Goal: Communication & Community: Answer question/provide support

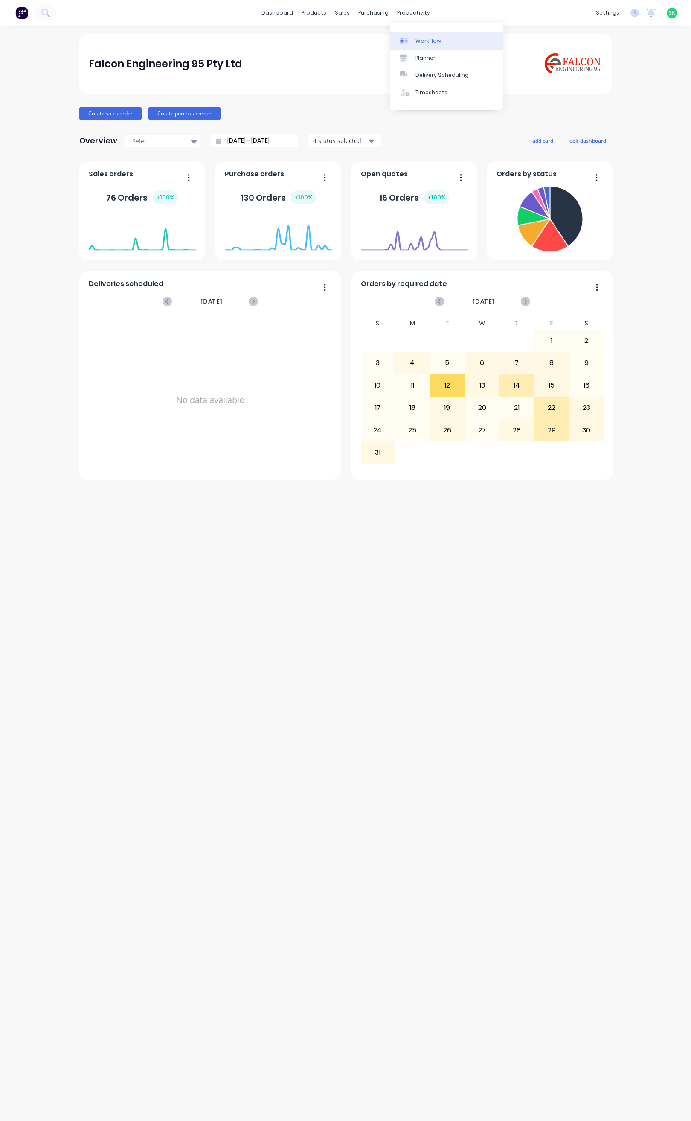
click at [407, 36] on link "Workflow" at bounding box center [446, 40] width 113 height 17
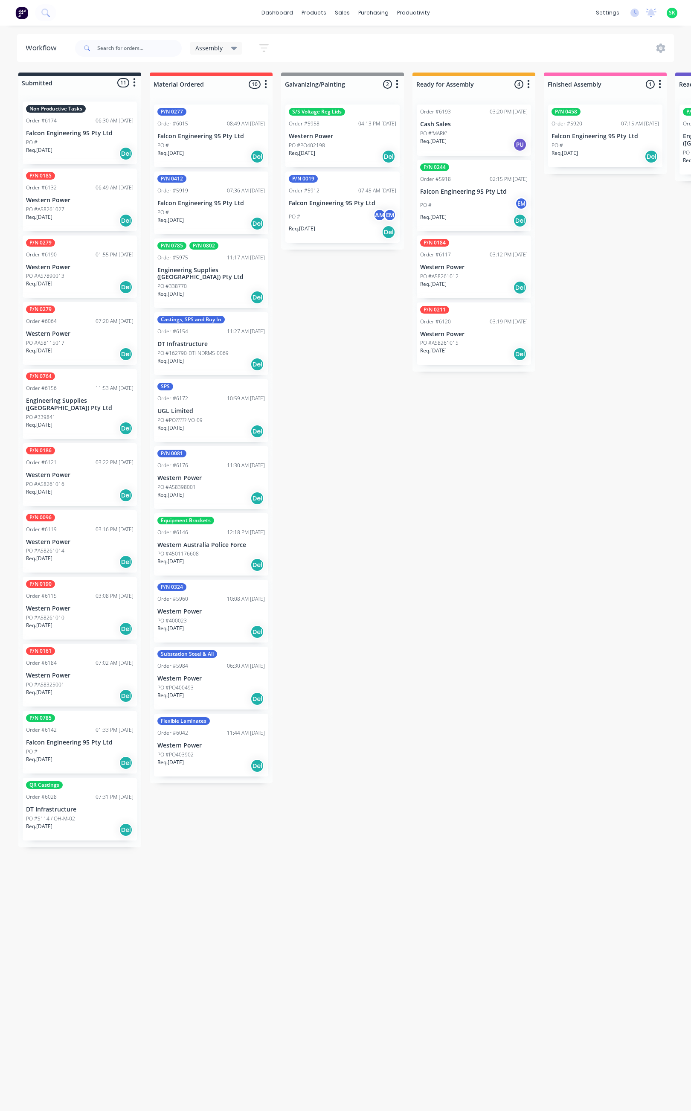
click at [481, 142] on div "Req. 15/08/25 PU" at bounding box center [474, 144] width 108 height 15
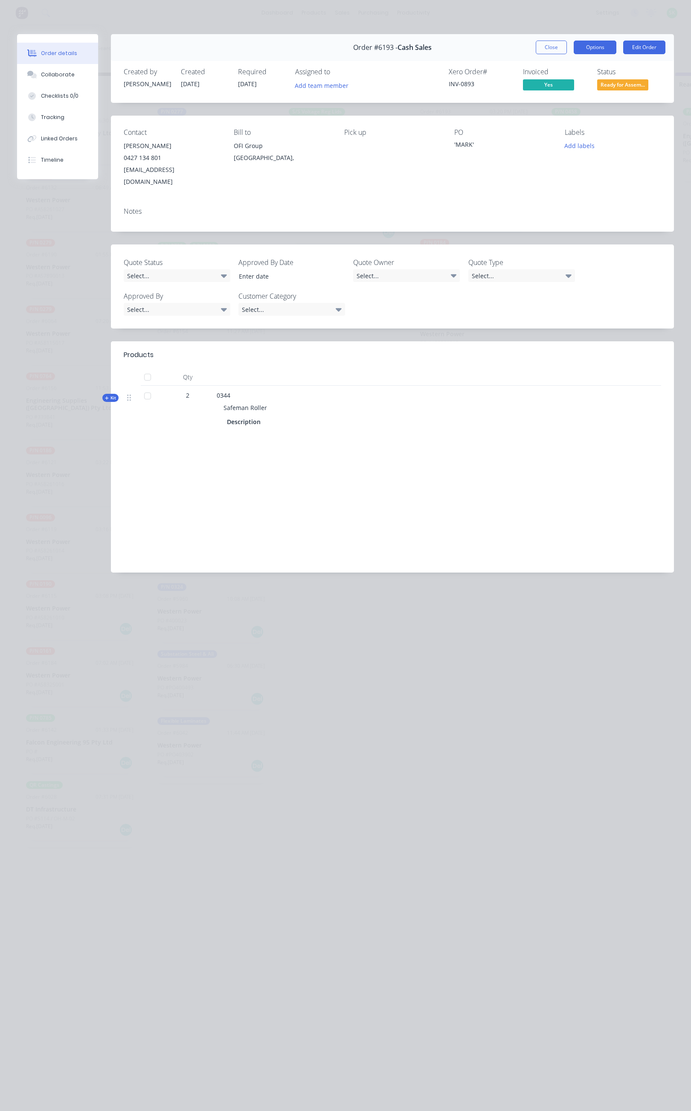
click at [589, 49] on button "Options" at bounding box center [595, 48] width 43 height 14
click at [562, 96] on button "Delivery Docket" at bounding box center [572, 103] width 90 height 17
click at [559, 101] on div "Standard" at bounding box center [572, 103] width 74 height 12
click at [542, 42] on button "Close" at bounding box center [551, 48] width 31 height 14
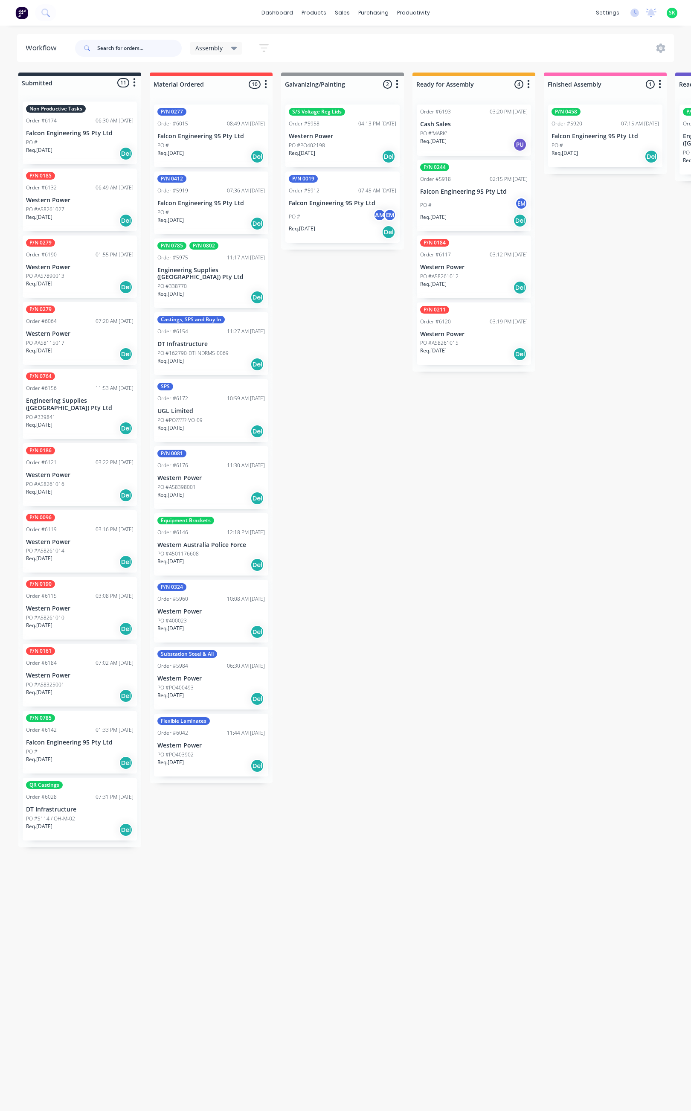
click at [116, 49] on input "text" at bounding box center [139, 48] width 85 height 17
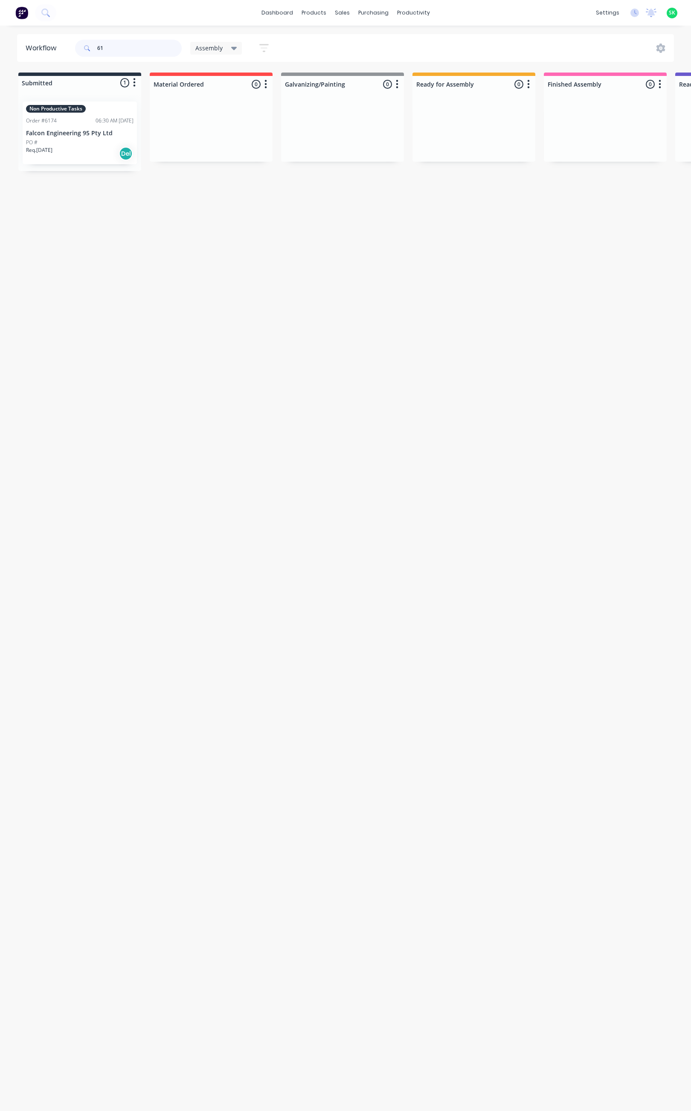
type input "6"
type input "6147"
click at [233, 47] on icon at bounding box center [234, 48] width 6 height 3
click at [220, 113] on button "None" at bounding box center [242, 112] width 91 height 10
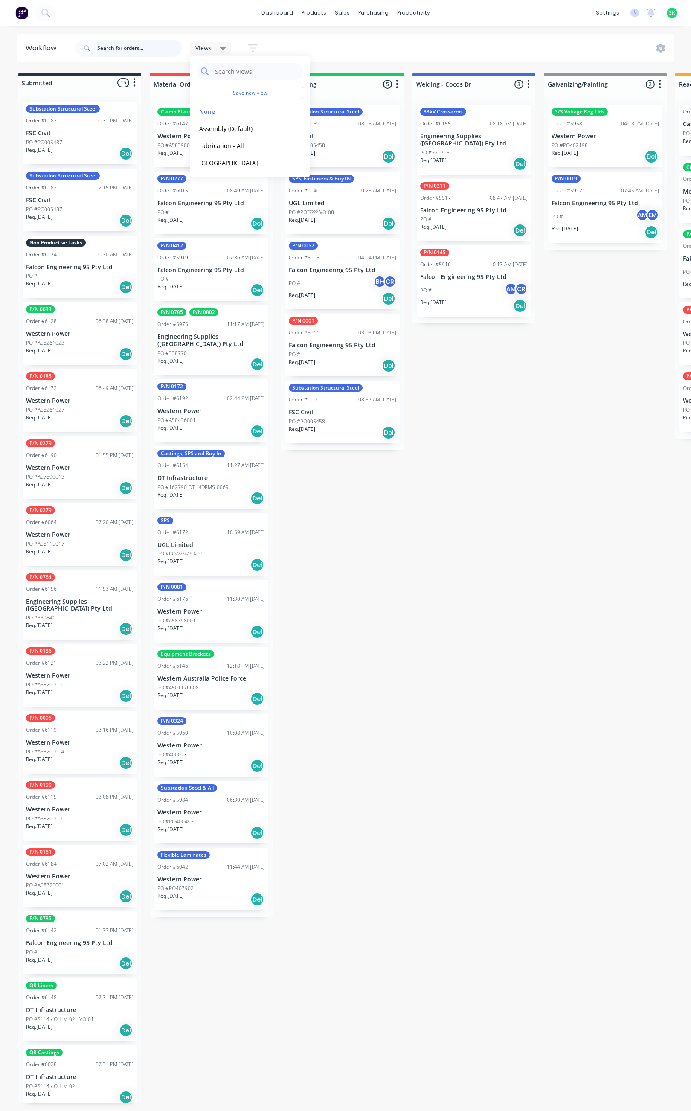
click at [113, 45] on input "text" at bounding box center [139, 48] width 85 height 17
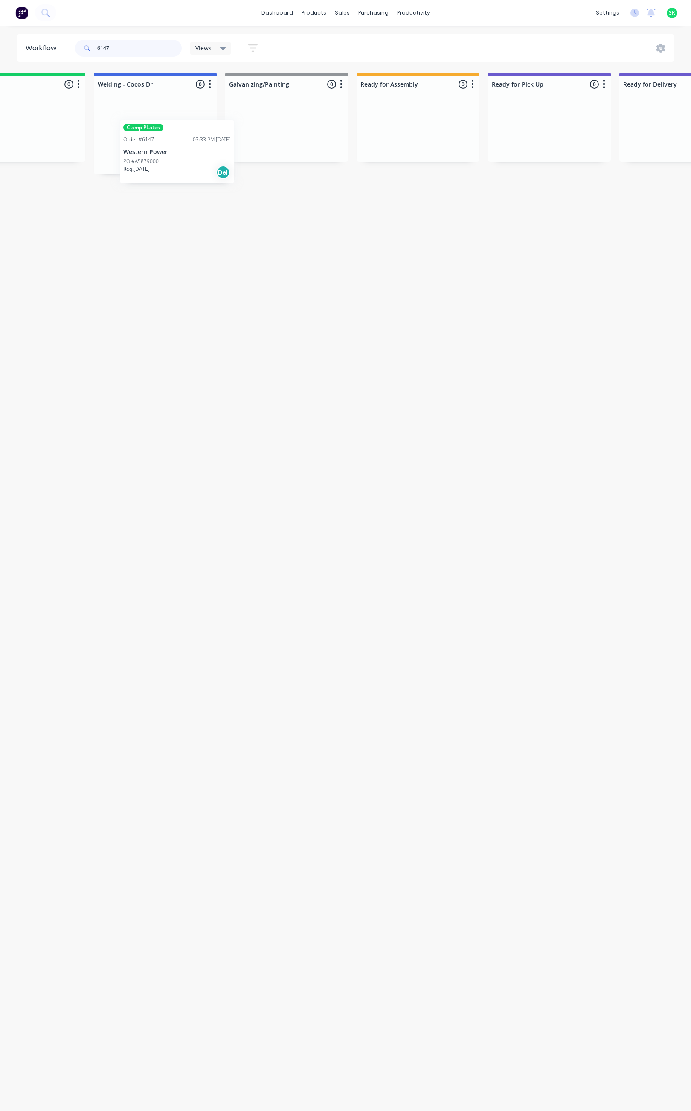
scroll to position [0, 315]
drag, startPoint x: 200, startPoint y: 143, endPoint x: 414, endPoint y: 132, distance: 214.1
click at [414, 132] on div "Submitted 0 Status colour #273444 hex #273444 Save Cancel Summaries Total order…" at bounding box center [451, 124] width 1547 height 102
type input "6147"
drag, startPoint x: 136, startPoint y: 47, endPoint x: 99, endPoint y: 48, distance: 37.6
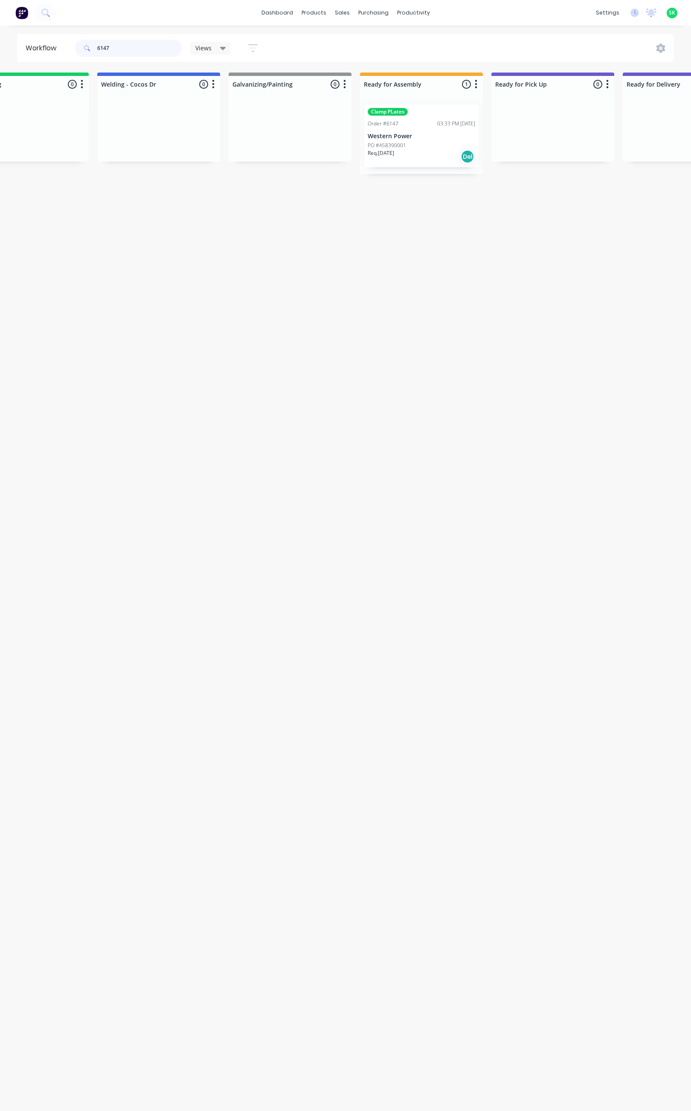
click at [93, 48] on div "6147" at bounding box center [128, 48] width 107 height 17
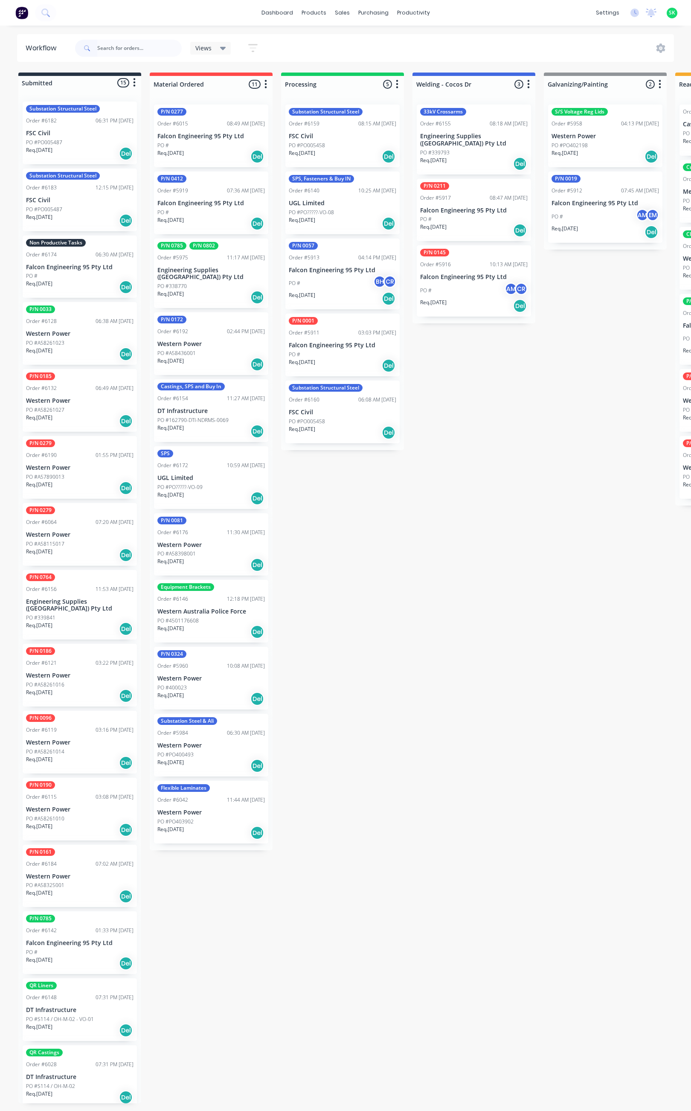
click at [79, 614] on div "PO #339841" at bounding box center [80, 618] width 108 height 8
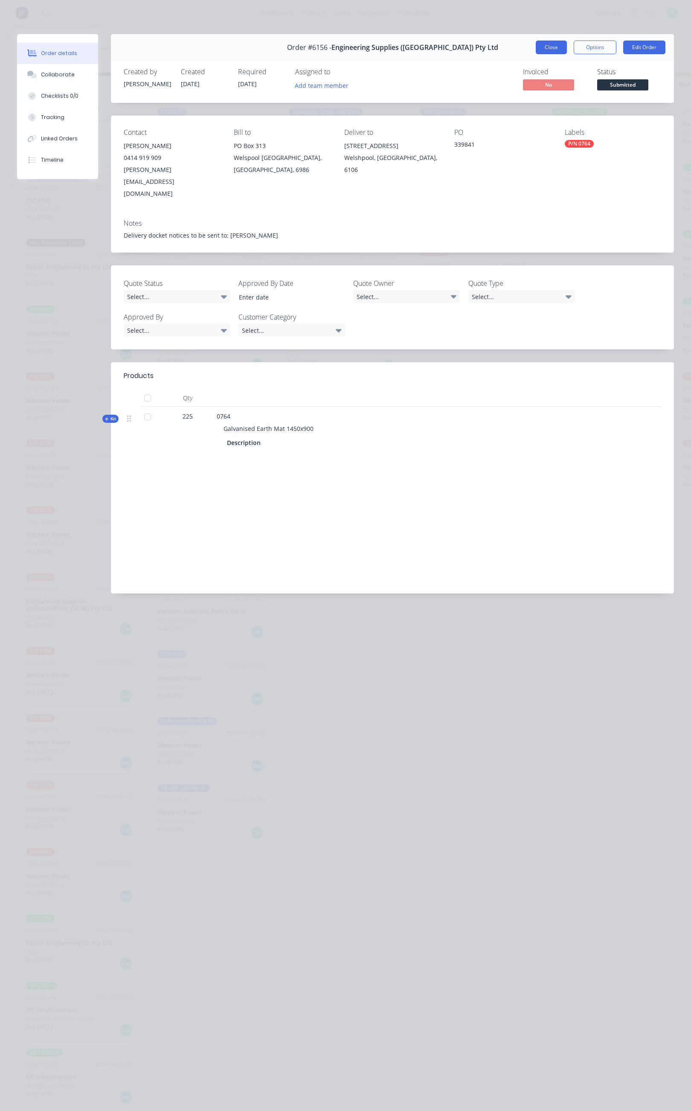
click at [549, 49] on button "Close" at bounding box center [551, 48] width 31 height 14
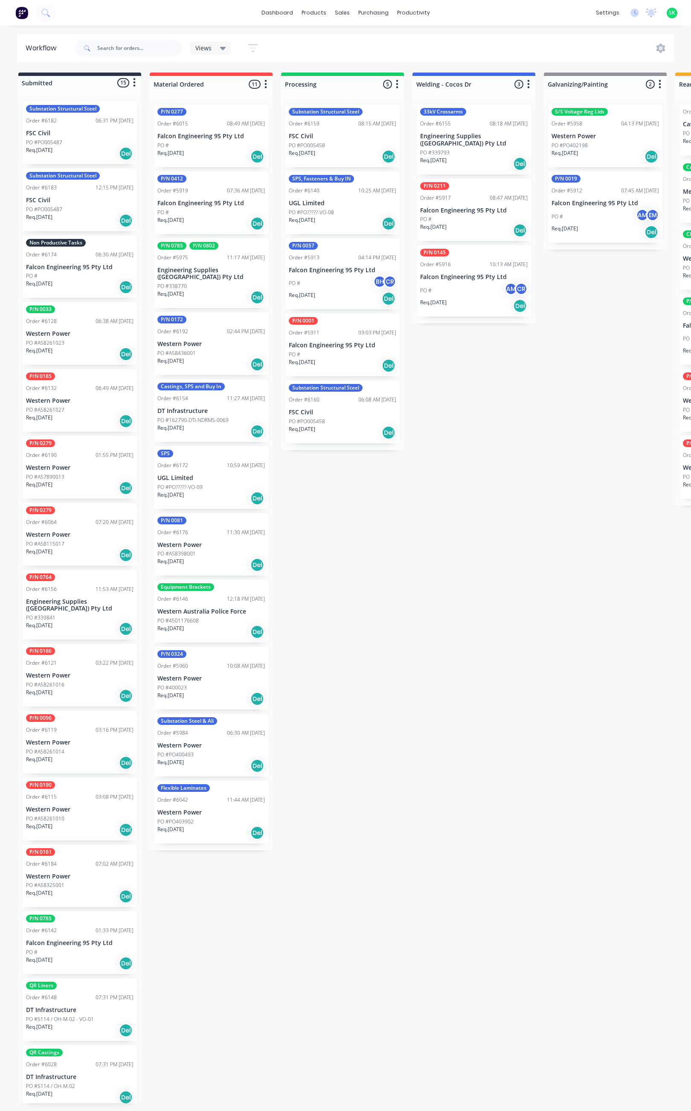
click at [72, 349] on div "Req. 13/09/25 Del" at bounding box center [80, 354] width 108 height 15
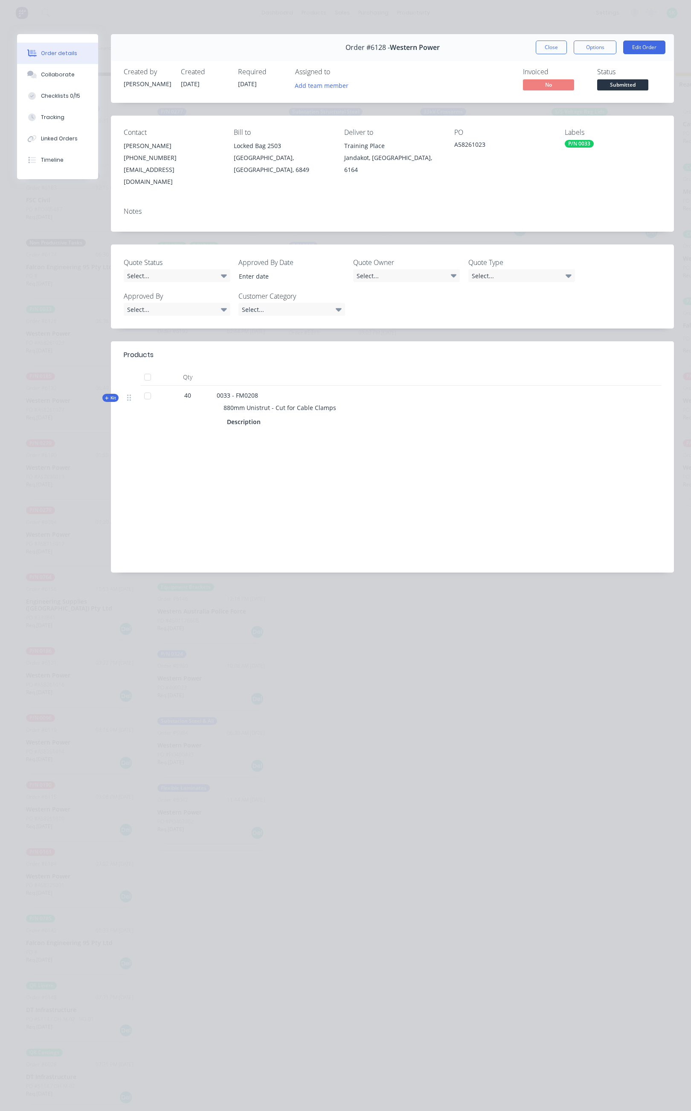
click at [543, 46] on button "Close" at bounding box center [551, 48] width 31 height 14
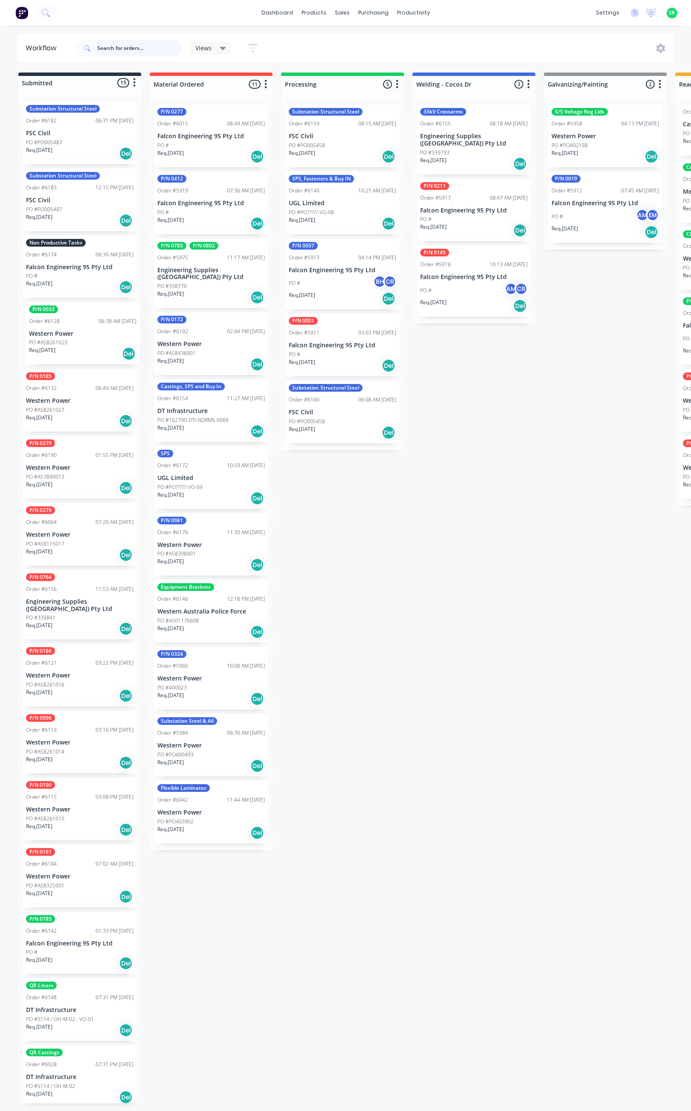
drag, startPoint x: 61, startPoint y: 344, endPoint x: 45, endPoint y: 375, distance: 35.3
click at [46, 373] on div "Substation Structural Steel Order #6182 06:31 PM 06/08/25 FSC Civil PO #PO00548…" at bounding box center [79, 599] width 123 height 1009
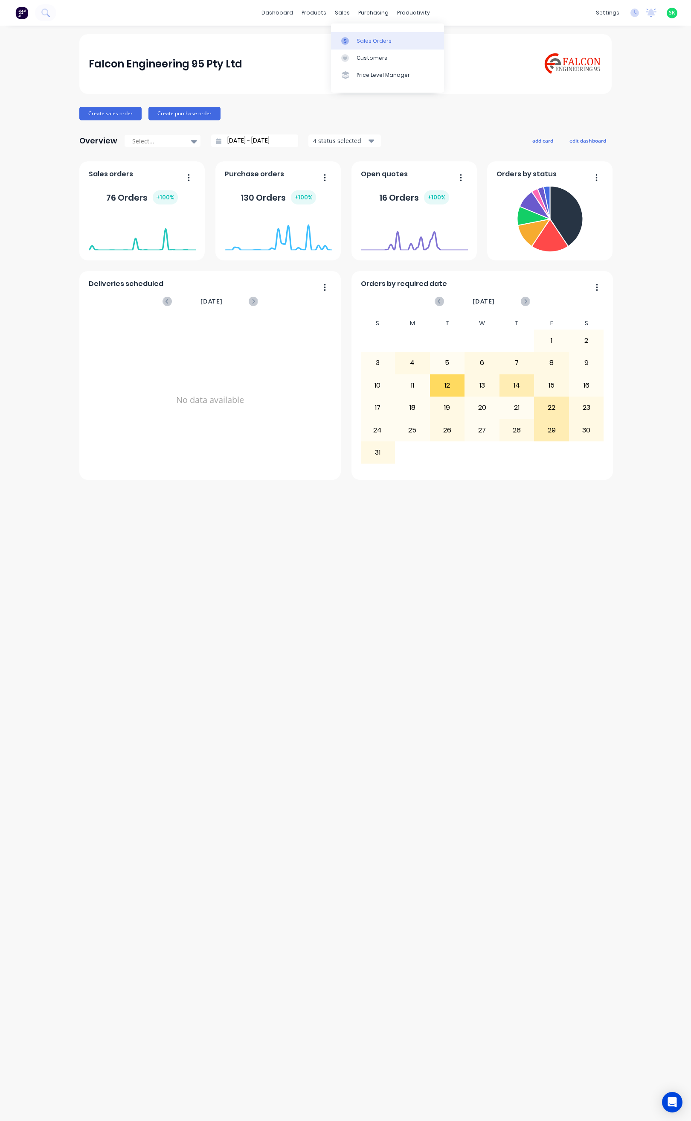
click at [362, 38] on div "Sales Orders" at bounding box center [374, 41] width 35 height 8
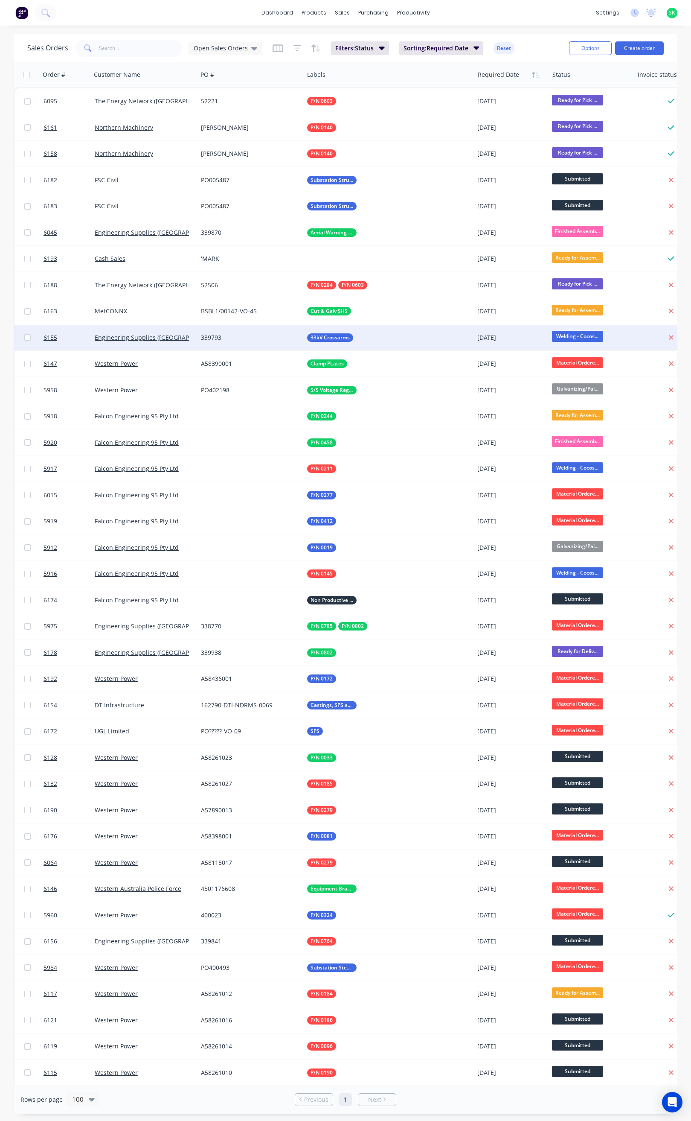
click at [267, 340] on div "339793" at bounding box center [248, 337] width 95 height 9
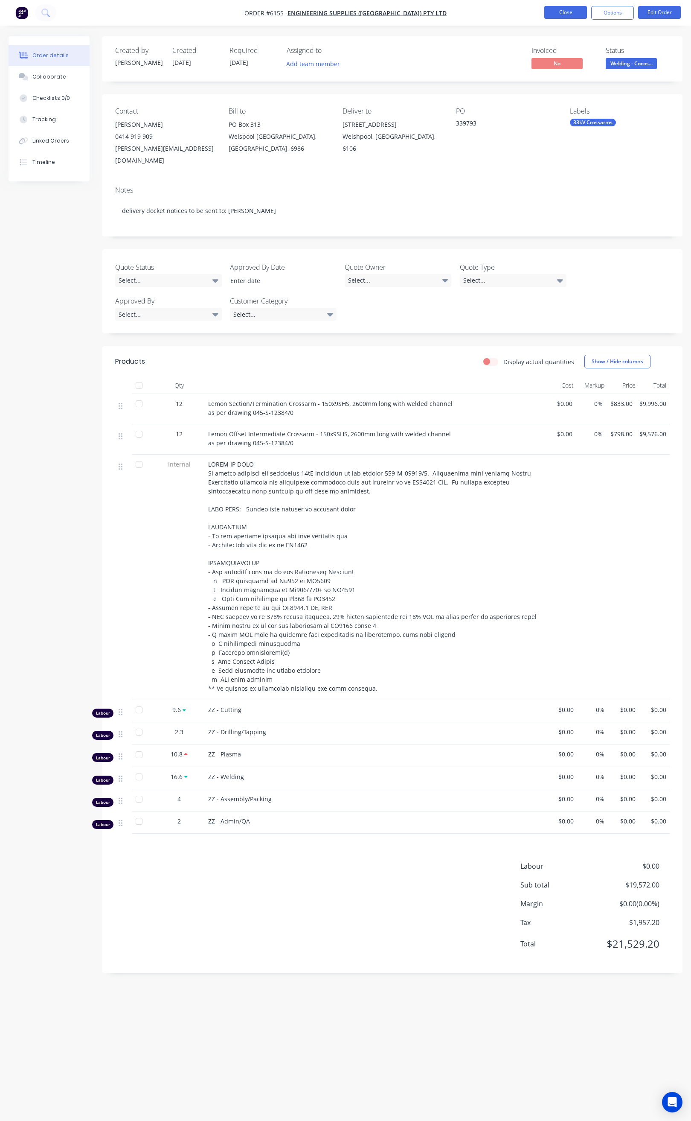
click at [570, 9] on button "Close" at bounding box center [566, 12] width 43 height 13
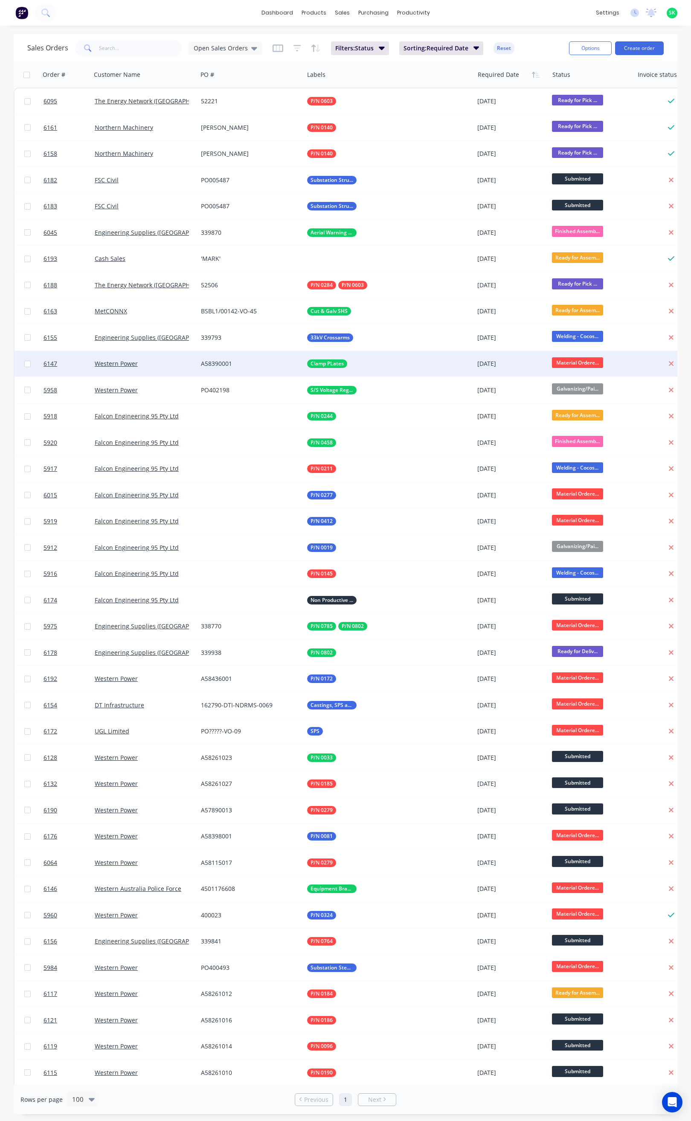
click at [241, 365] on div "A58390001" at bounding box center [248, 363] width 95 height 9
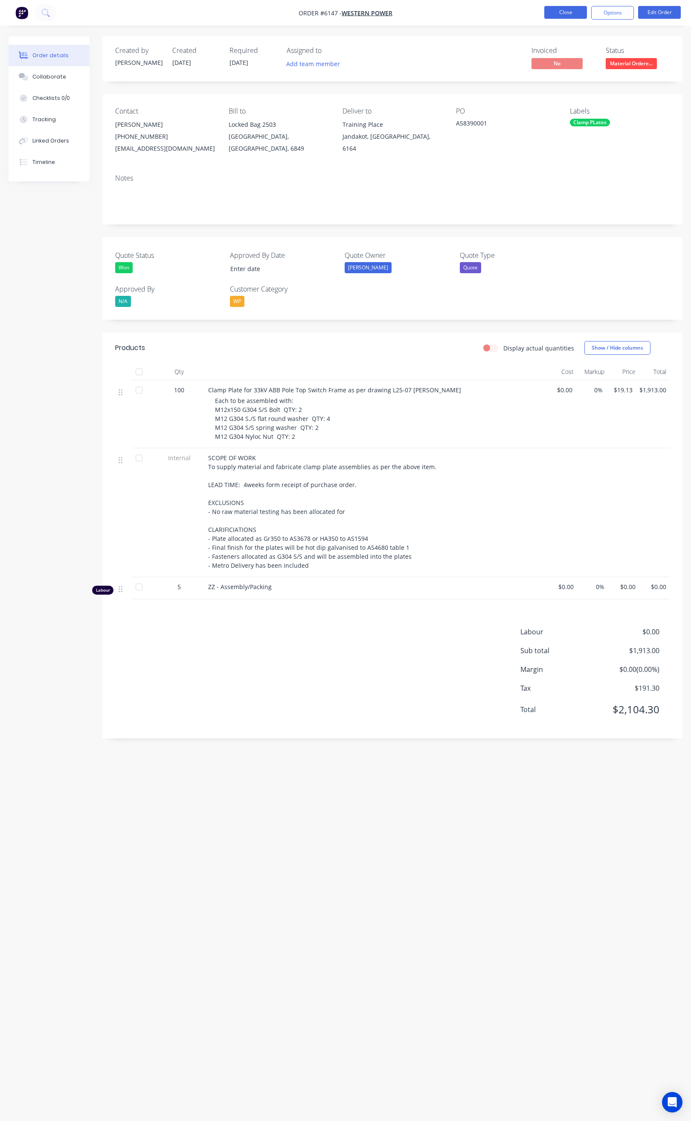
click at [559, 9] on button "Close" at bounding box center [566, 12] width 43 height 13
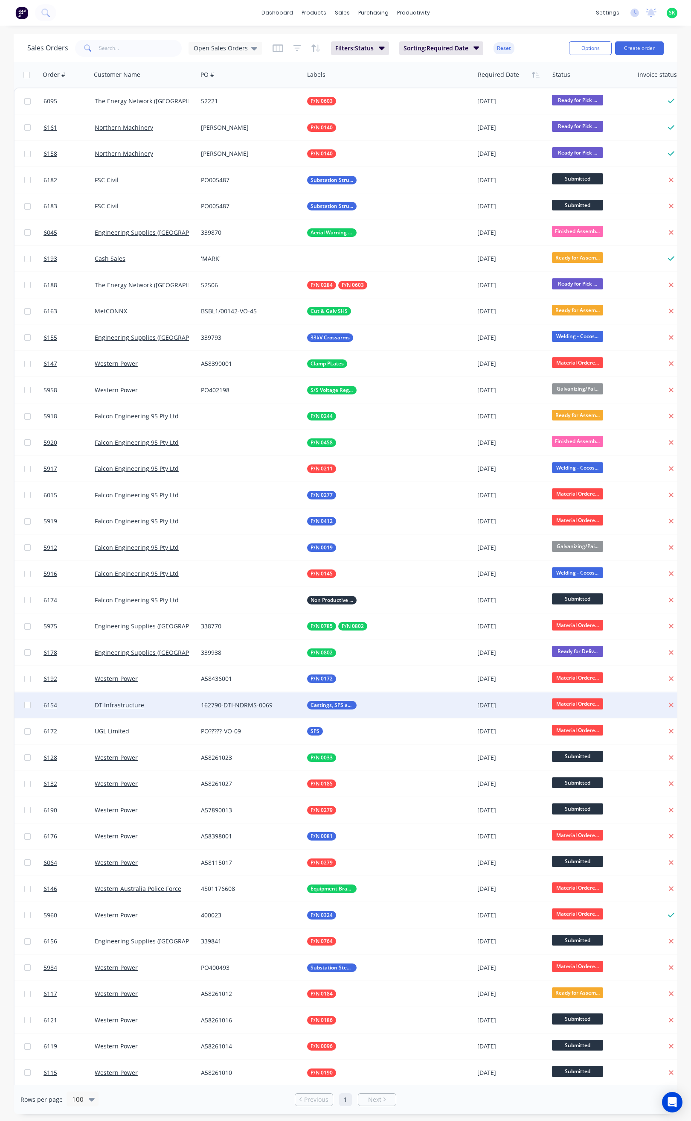
click at [241, 702] on div "162790-DTI-NDRMS-0069" at bounding box center [248, 705] width 95 height 9
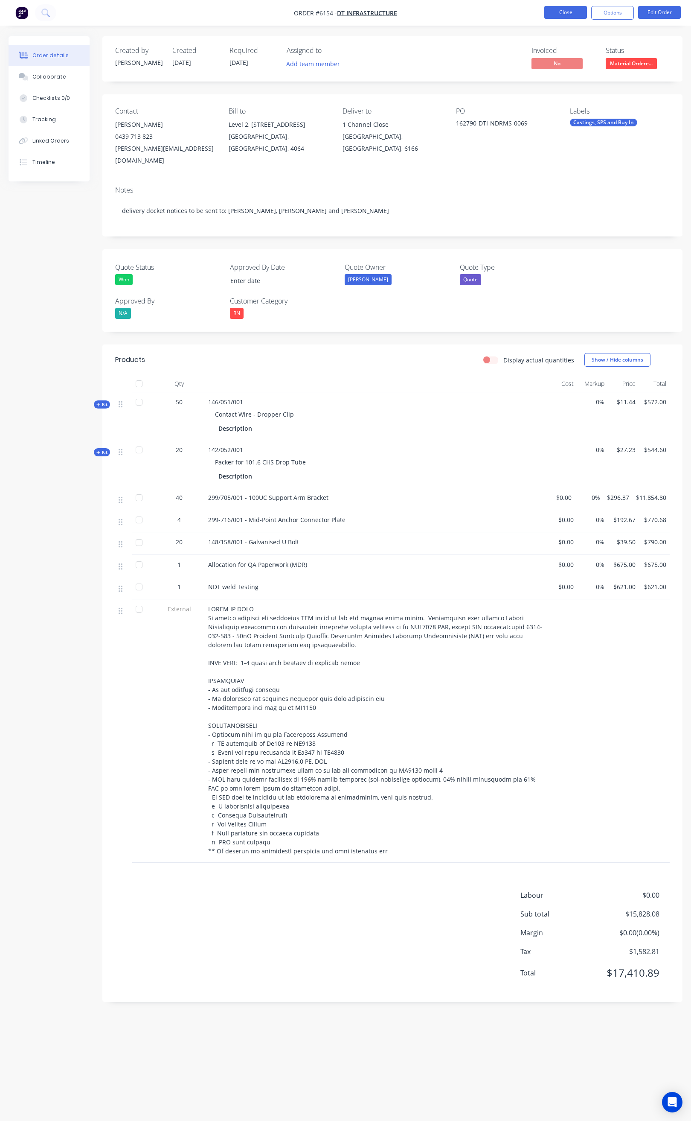
click at [562, 9] on button "Close" at bounding box center [566, 12] width 43 height 13
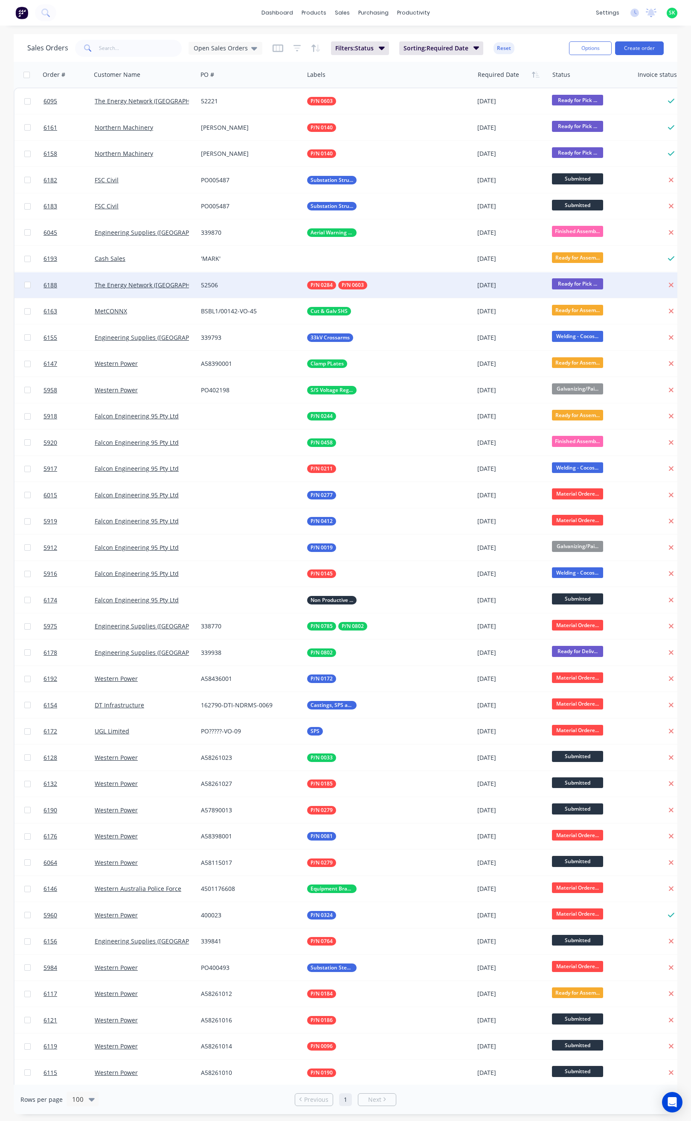
click at [234, 284] on div "52506" at bounding box center [248, 285] width 95 height 9
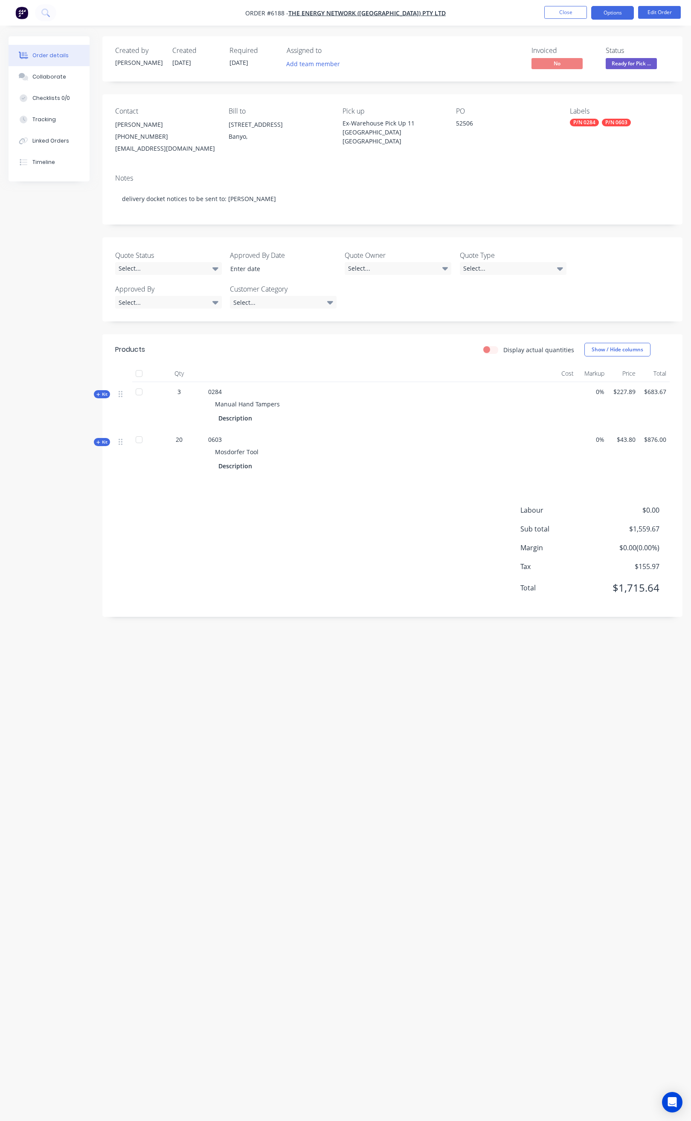
click at [606, 18] on button "Options" at bounding box center [613, 13] width 43 height 14
click at [582, 87] on div "Order Confirmation" at bounding box center [587, 86] width 79 height 12
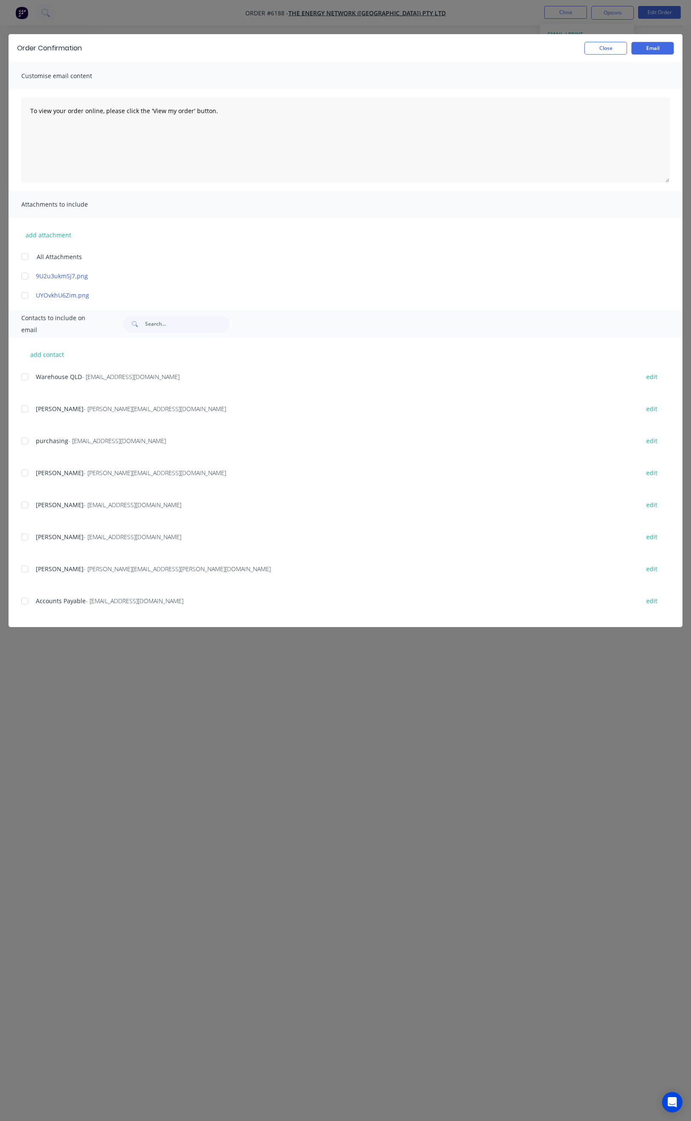
drag, startPoint x: 22, startPoint y: 409, endPoint x: 23, endPoint y: 418, distance: 9.1
click at [22, 409] on div at bounding box center [24, 408] width 17 height 17
click at [26, 472] on div at bounding box center [24, 472] width 17 height 17
click at [23, 508] on div at bounding box center [24, 504] width 17 height 17
drag, startPoint x: 23, startPoint y: 536, endPoint x: 27, endPoint y: 538, distance: 4.4
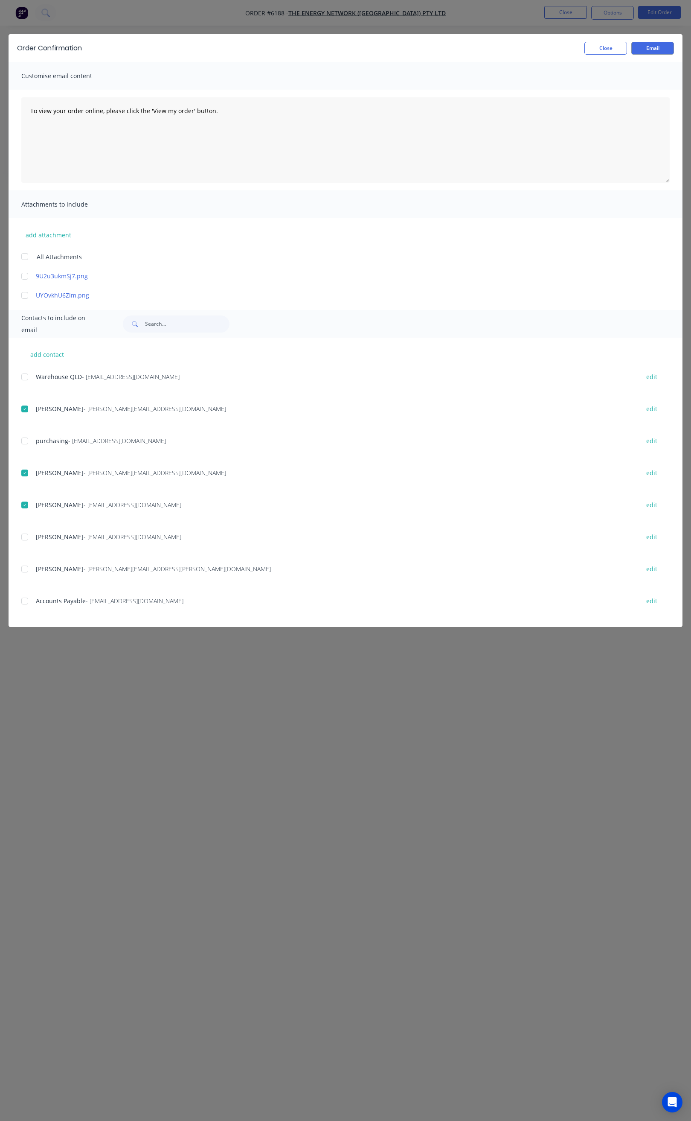
click at [23, 537] on div at bounding box center [24, 536] width 17 height 17
drag, startPoint x: 198, startPoint y: 113, endPoint x: 27, endPoint y: 116, distance: 171.2
click at [27, 116] on textarea "To view your order online, please click the 'View my order' button." at bounding box center [345, 139] width 649 height 85
paste textarea "Hi All, Your order _______ is now ready for you to pick up in full. Please come…"
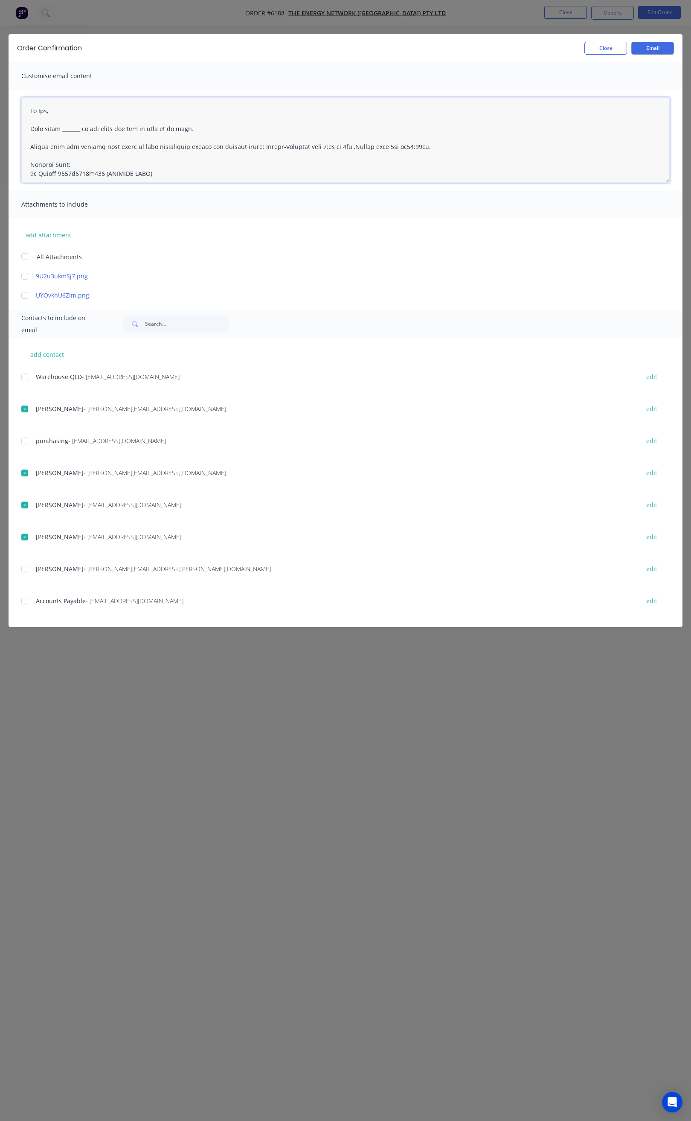
click at [45, 109] on textarea at bounding box center [345, 139] width 649 height 85
click at [80, 130] on textarea at bounding box center [345, 139] width 649 height 85
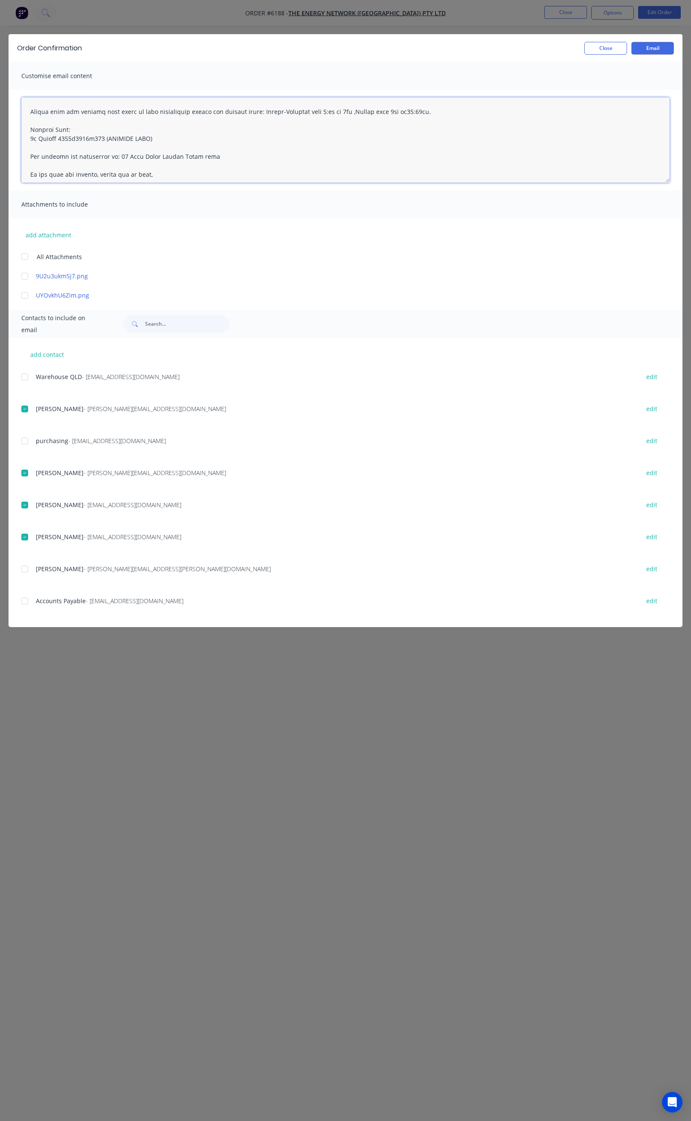
drag, startPoint x: 150, startPoint y: 109, endPoint x: 105, endPoint y: 114, distance: 45.1
click at [104, 114] on textarea at bounding box center [345, 139] width 649 height 85
click at [157, 146] on textarea at bounding box center [345, 139] width 649 height 85
drag, startPoint x: 144, startPoint y: 137, endPoint x: 55, endPoint y: 134, distance: 88.4
click at [55, 134] on textarea at bounding box center [345, 139] width 649 height 85
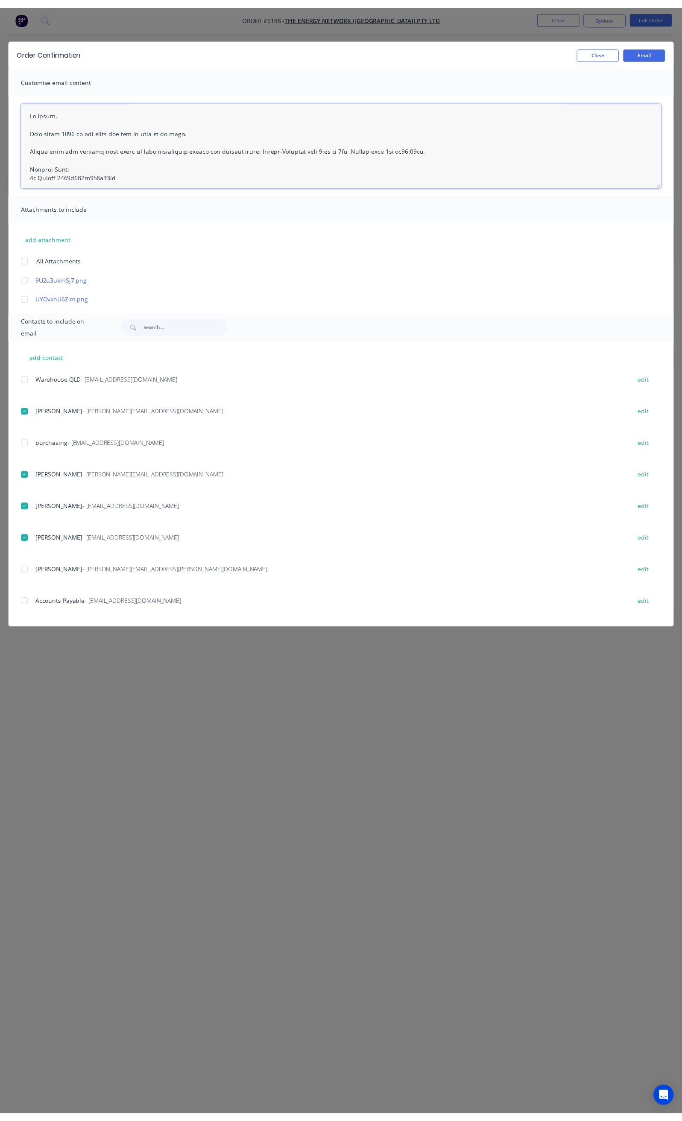
scroll to position [0, 0]
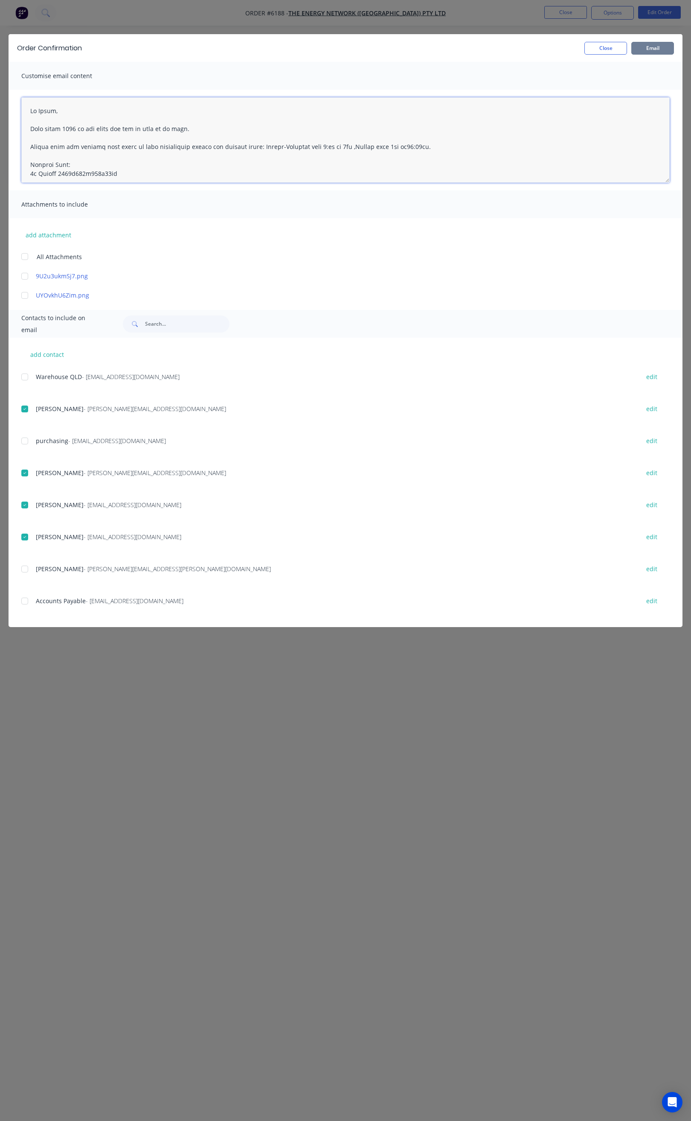
type textarea "Hi Sunil, Your order 6188 is now ready for you to pick up in full. Please come …"
click at [653, 46] on button "Email" at bounding box center [653, 48] width 43 height 13
click at [601, 49] on button "Close" at bounding box center [606, 48] width 43 height 13
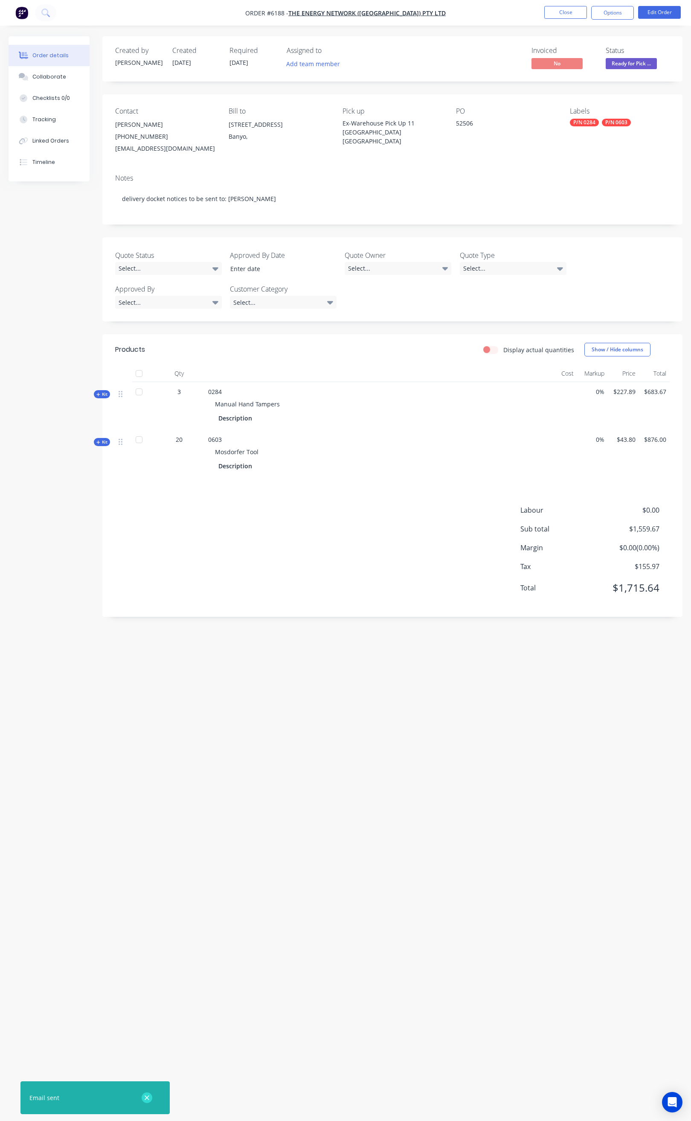
click at [146, 1095] on icon "button" at bounding box center [147, 1098] width 6 height 8
click at [565, 11] on button "Close" at bounding box center [566, 12] width 43 height 13
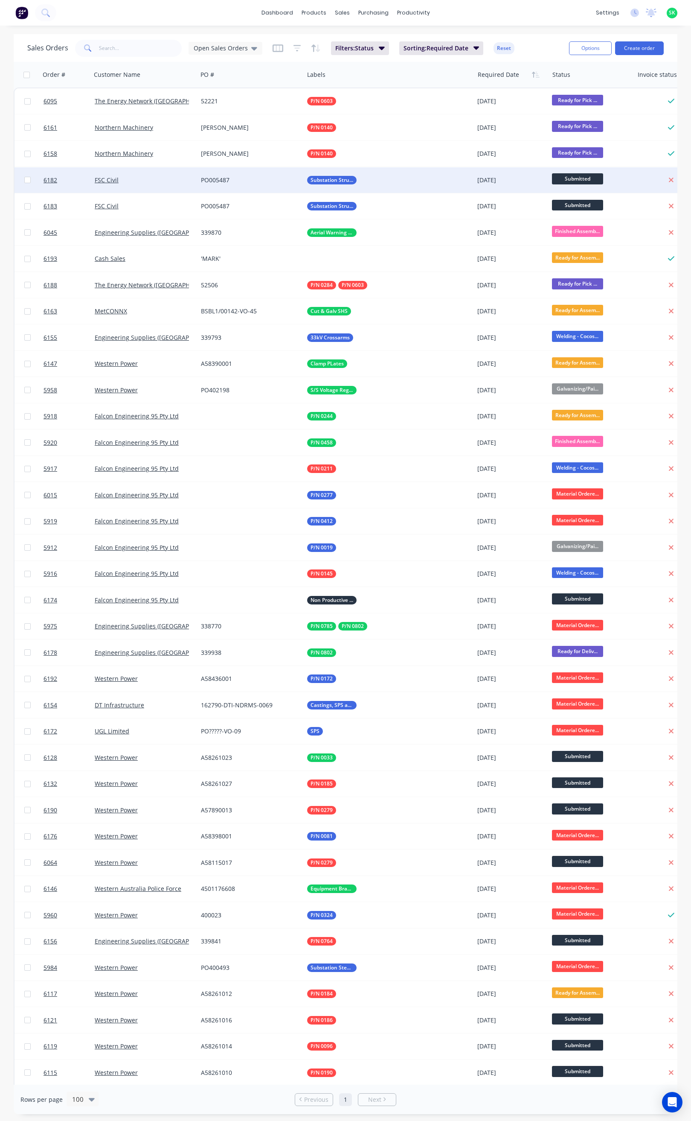
click at [144, 180] on div "FSC Civil" at bounding box center [142, 180] width 95 height 9
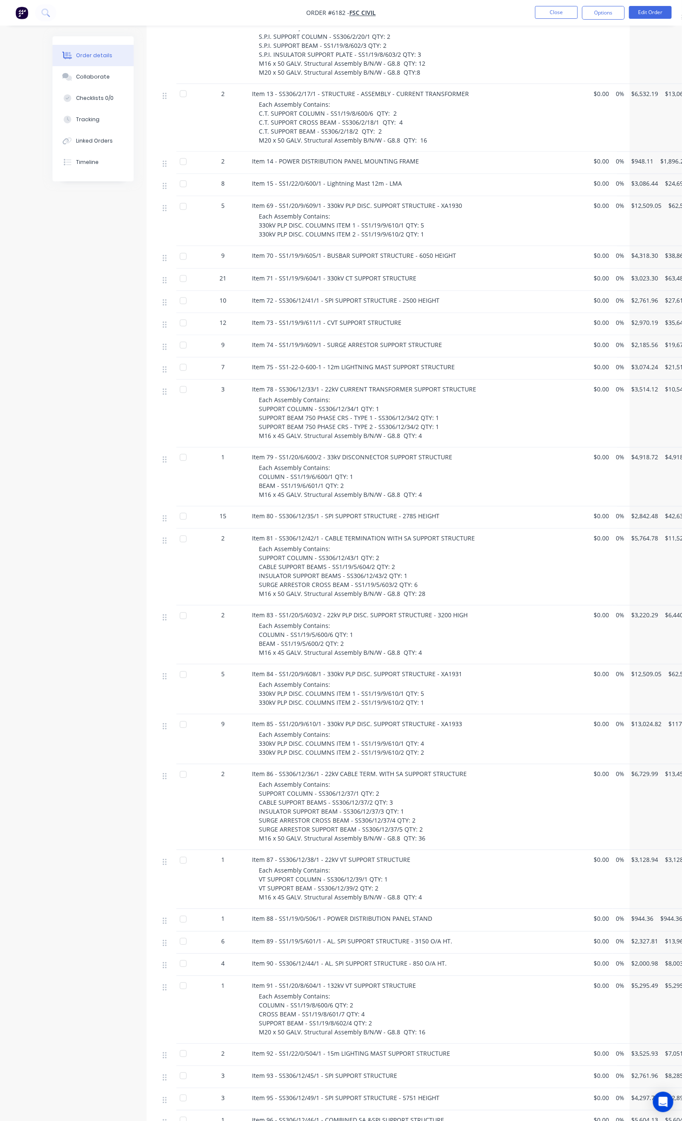
scroll to position [532, 0]
click at [552, 12] on button "Close" at bounding box center [556, 12] width 43 height 13
